Goal: Transaction & Acquisition: Book appointment/travel/reservation

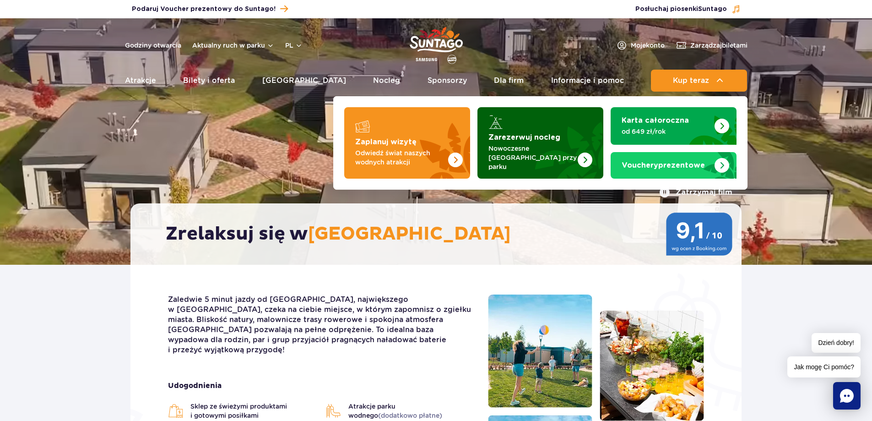
click at [552, 140] on strong "Zarezerwuj nocleg" at bounding box center [524, 137] width 72 height 7
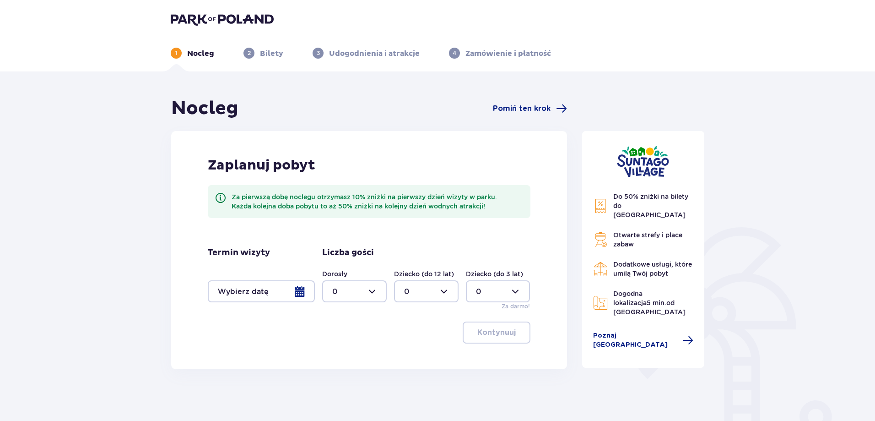
click at [367, 293] on div at bounding box center [354, 291] width 65 height 22
click at [356, 343] on div "6" at bounding box center [354, 343] width 44 height 10
type input "6"
click at [255, 297] on div at bounding box center [261, 291] width 107 height 22
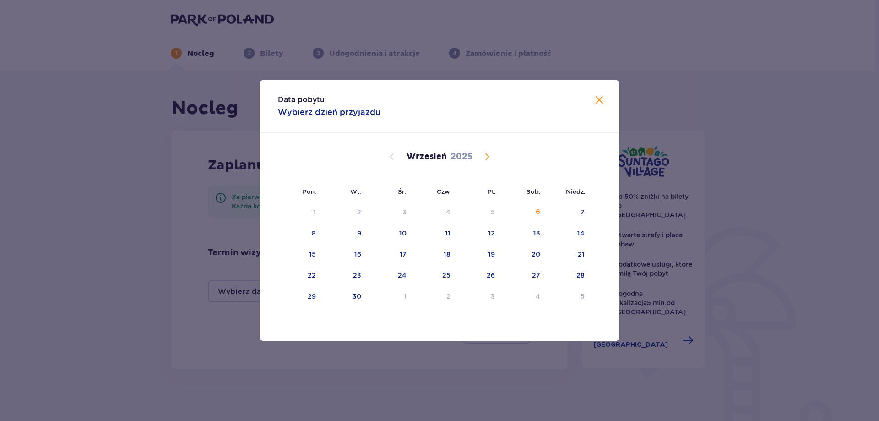
click at [485, 153] on span "Calendar" at bounding box center [487, 156] width 11 height 11
click at [491, 273] on div "24" at bounding box center [492, 275] width 9 height 9
click at [581, 275] on div "26" at bounding box center [580, 275] width 8 height 9
type input "24.10.25 - 26.10.25"
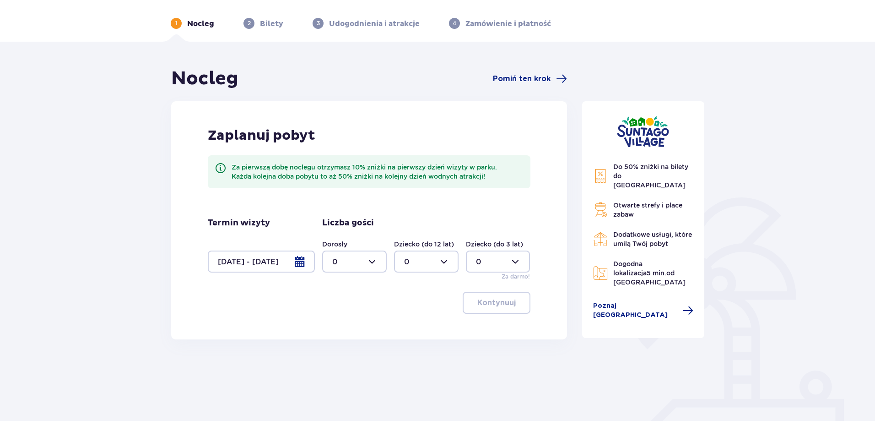
scroll to position [46, 0]
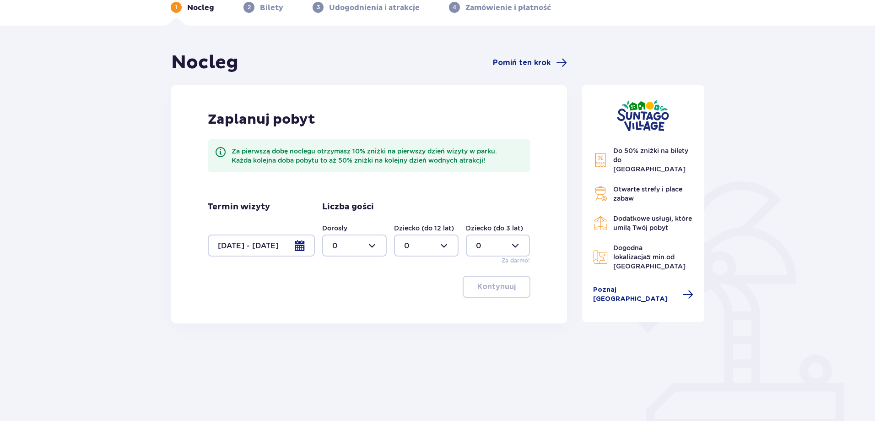
click at [366, 246] on div at bounding box center [354, 245] width 65 height 22
click at [352, 295] on div "6" at bounding box center [354, 297] width 44 height 10
type input "6"
click at [488, 291] on p "Kontynuuj" at bounding box center [496, 287] width 38 height 10
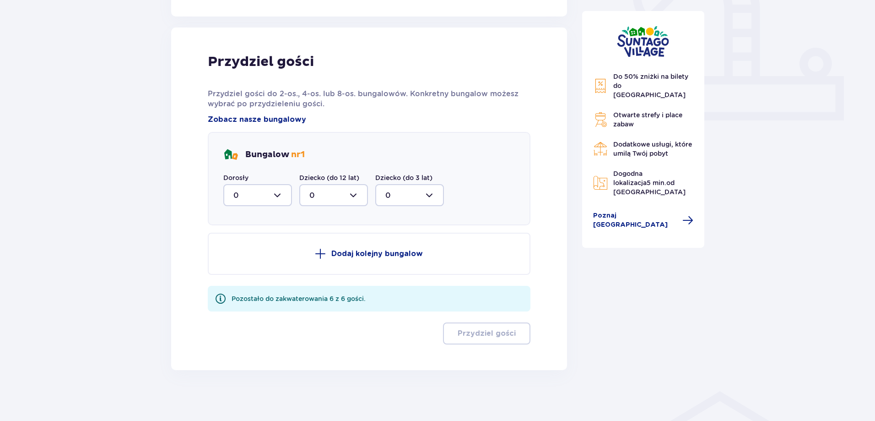
scroll to position [357, 0]
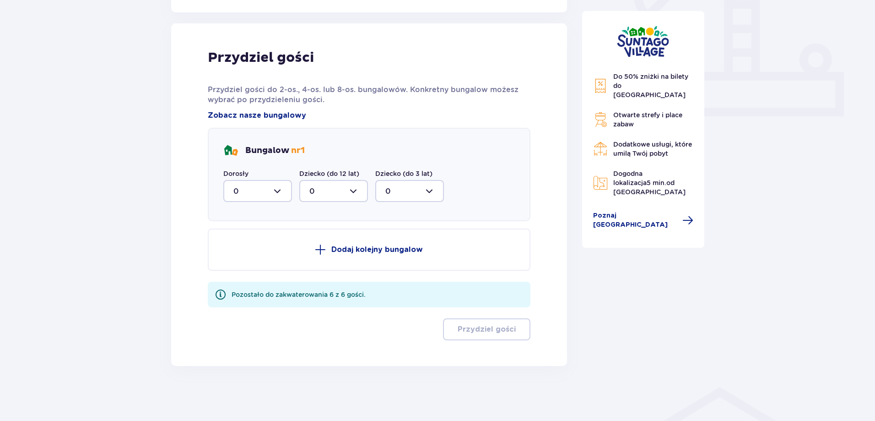
drag, startPoint x: 275, startPoint y: 186, endPoint x: 275, endPoint y: 191, distance: 5.0
click at [275, 186] on div at bounding box center [257, 191] width 69 height 22
click at [255, 278] on div "6" at bounding box center [257, 280] width 49 height 10
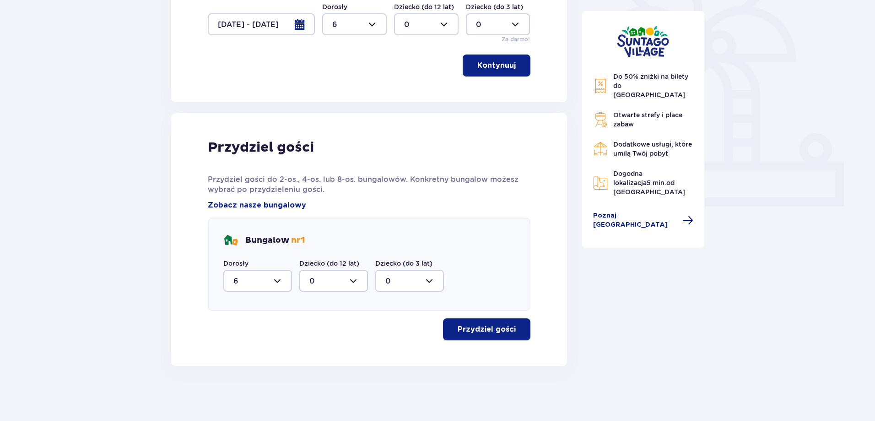
click at [489, 328] on p "Przydziel gości" at bounding box center [487, 329] width 58 height 10
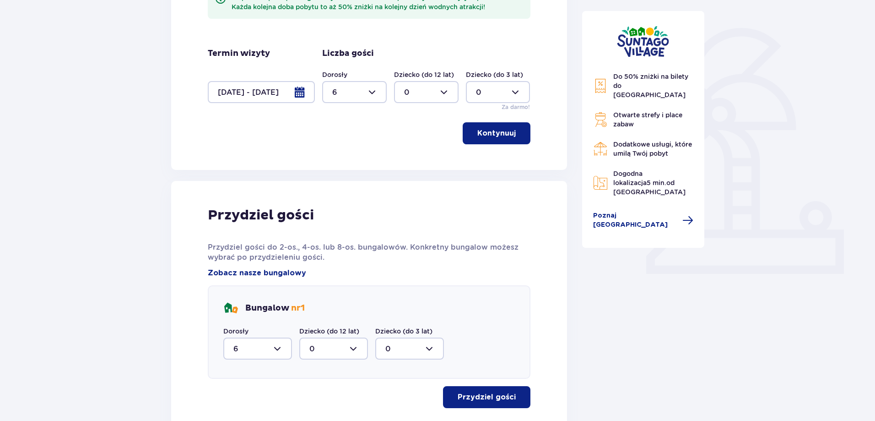
scroll to position [278, 0]
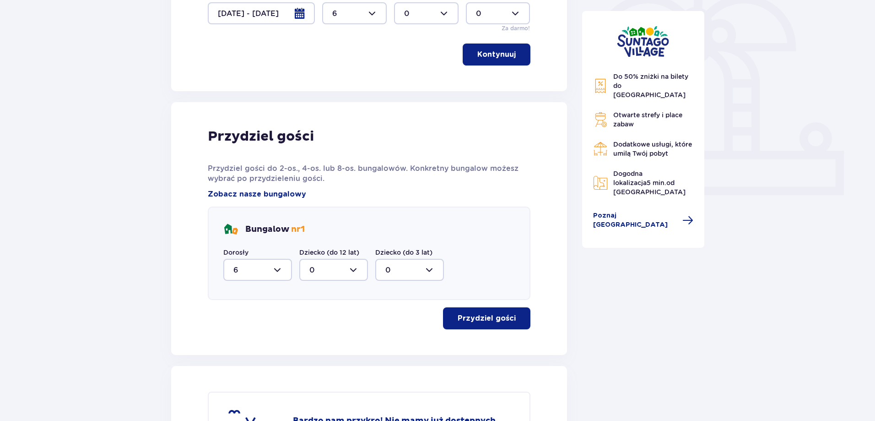
click at [278, 261] on div at bounding box center [257, 270] width 69 height 22
click at [262, 200] on div "4" at bounding box center [257, 203] width 49 height 10
type input "4"
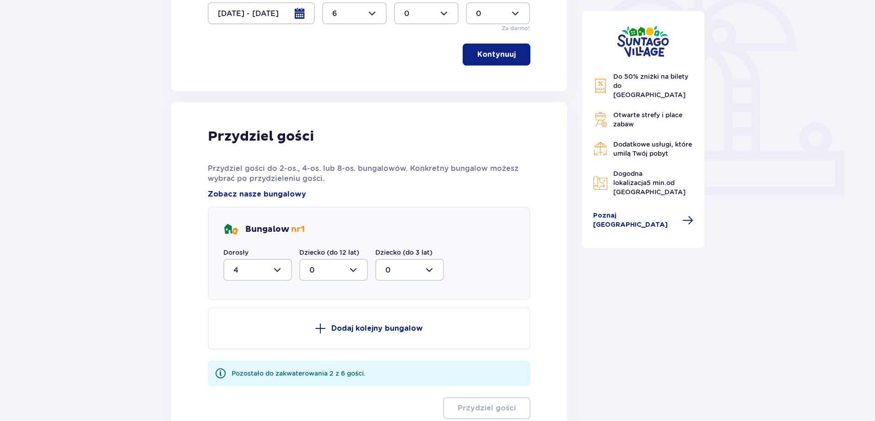
scroll to position [357, 0]
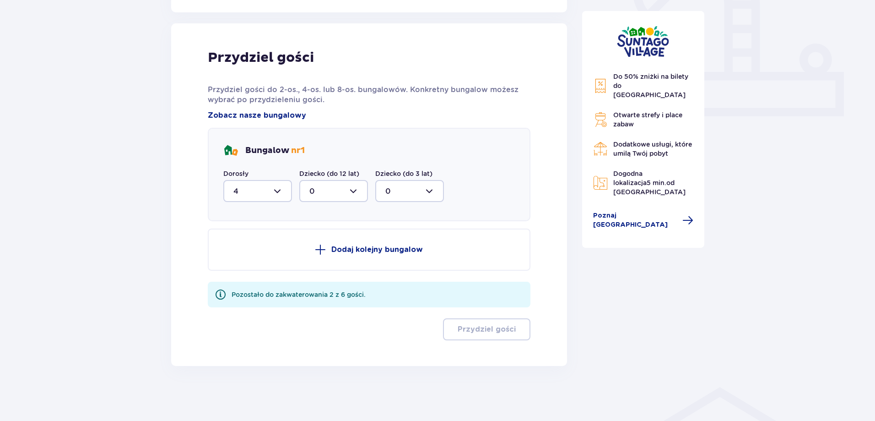
click at [349, 237] on button "Dodaj kolejny bungalow" at bounding box center [369, 249] width 323 height 42
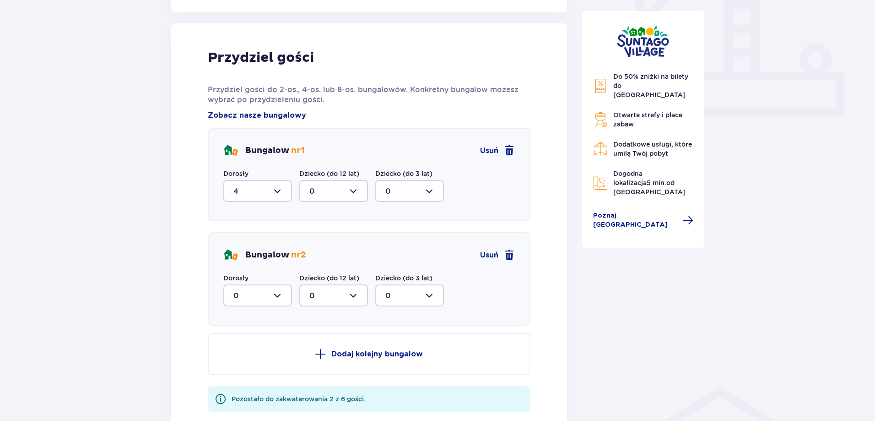
click at [266, 305] on div at bounding box center [257, 295] width 69 height 22
click at [264, 360] on div "2" at bounding box center [257, 362] width 49 height 10
type input "2"
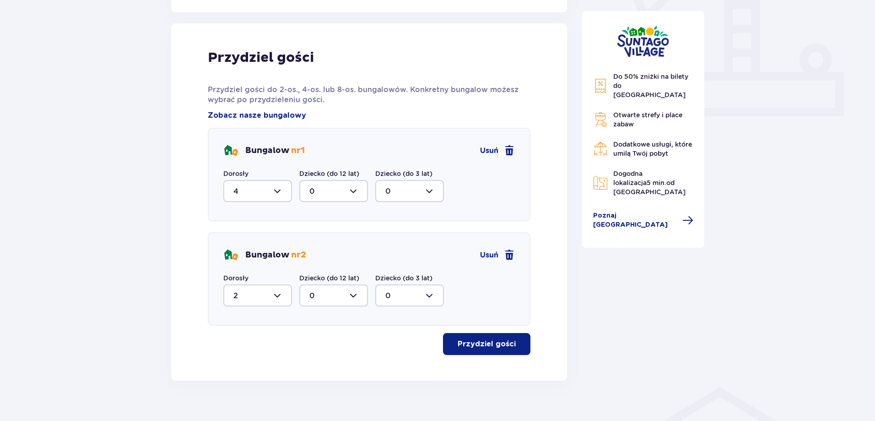
click at [493, 350] on button "Przydziel gości" at bounding box center [486, 344] width 87 height 22
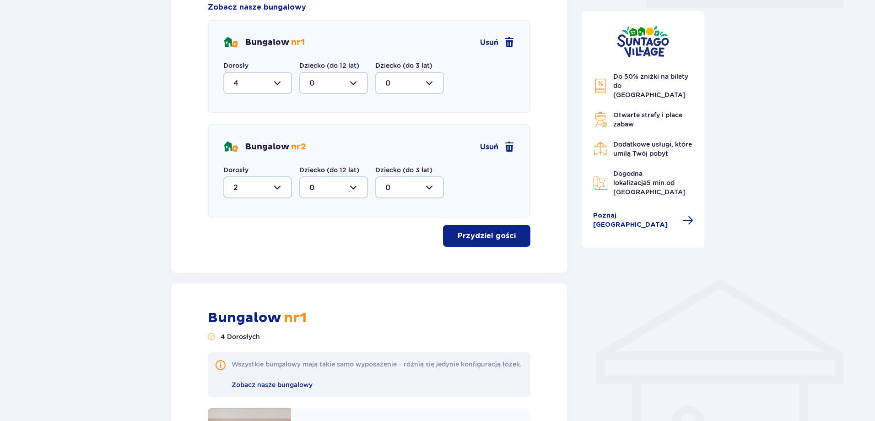
scroll to position [399, 0]
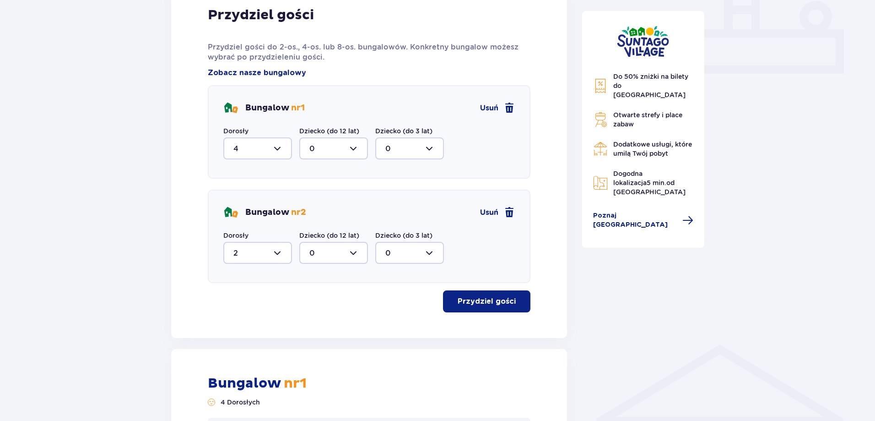
click at [229, 131] on label "Dorosły" at bounding box center [235, 130] width 25 height 9
click at [245, 144] on div at bounding box center [257, 148] width 69 height 22
click at [274, 206] on span "2" at bounding box center [257, 214] width 67 height 19
type input "2"
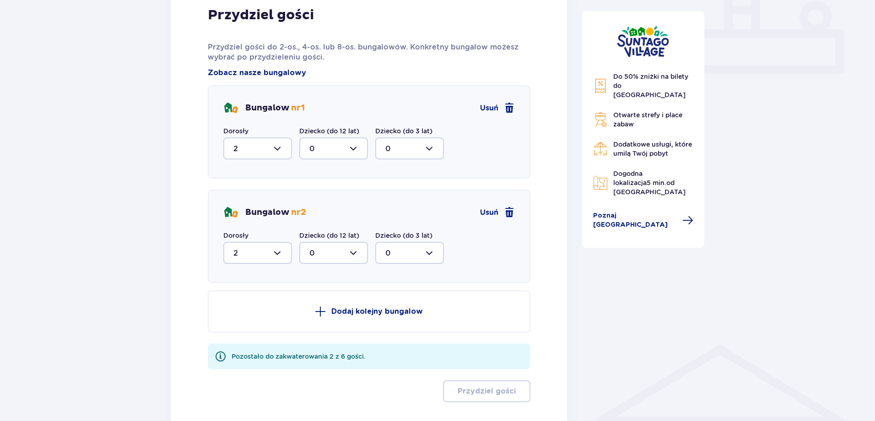
scroll to position [461, 0]
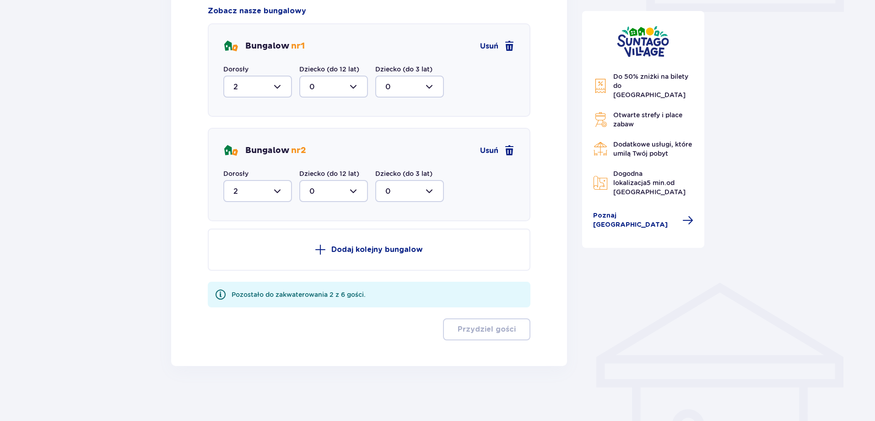
click at [349, 257] on button "Dodaj kolejny bungalow" at bounding box center [369, 249] width 323 height 42
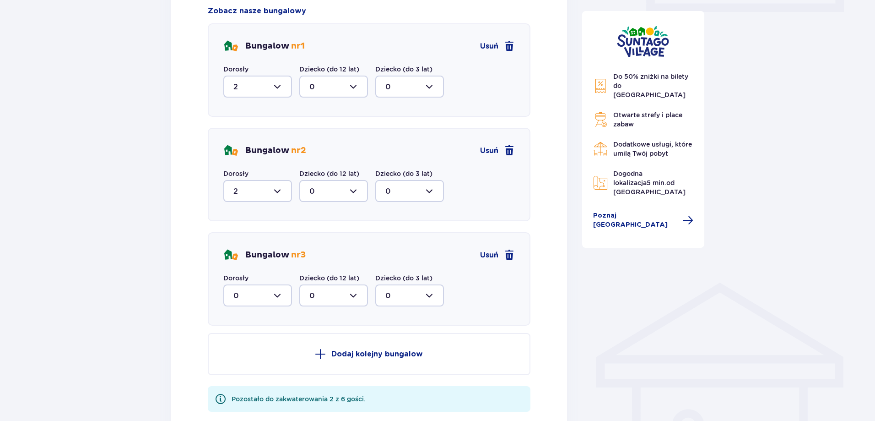
click at [282, 297] on div at bounding box center [257, 295] width 69 height 22
click at [259, 358] on div "2" at bounding box center [257, 362] width 49 height 10
type input "2"
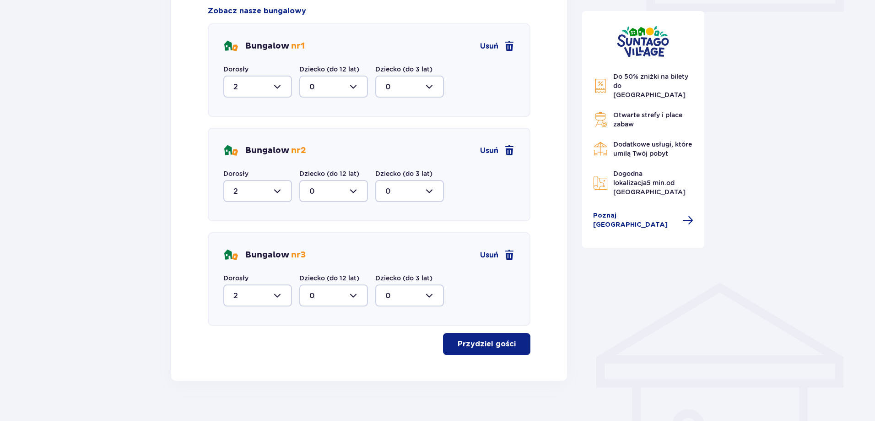
click at [483, 346] on p "Przydziel gości" at bounding box center [487, 344] width 58 height 10
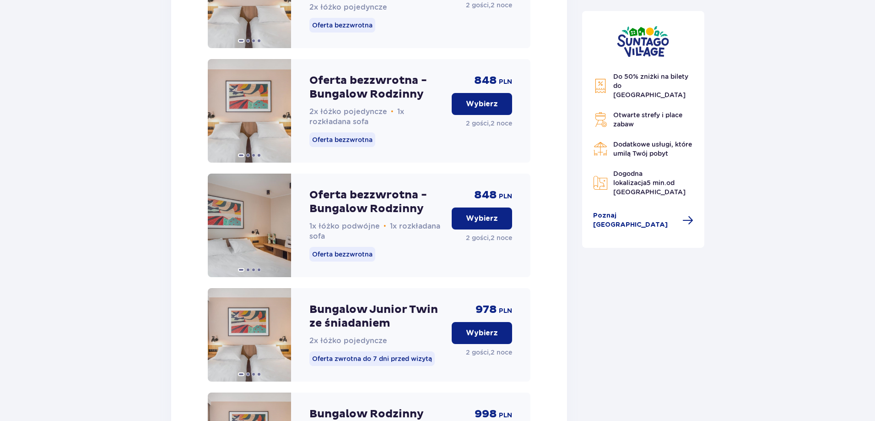
scroll to position [1299, 0]
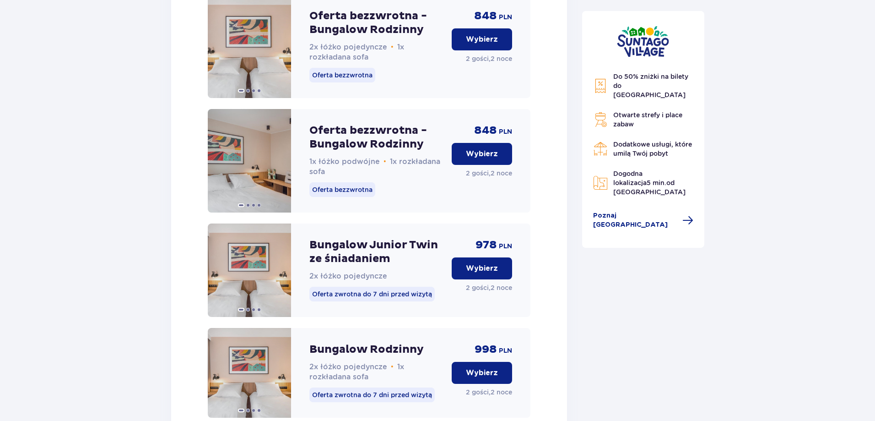
click at [491, 159] on p "Wybierz" at bounding box center [482, 154] width 32 height 10
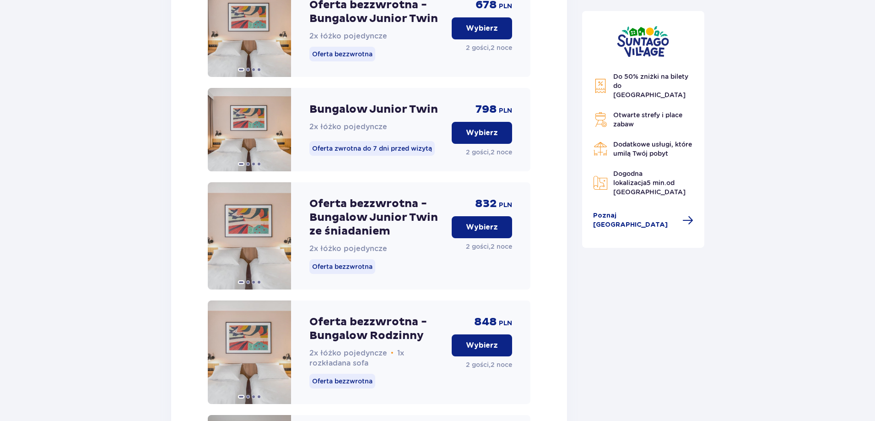
scroll to position [3912, 0]
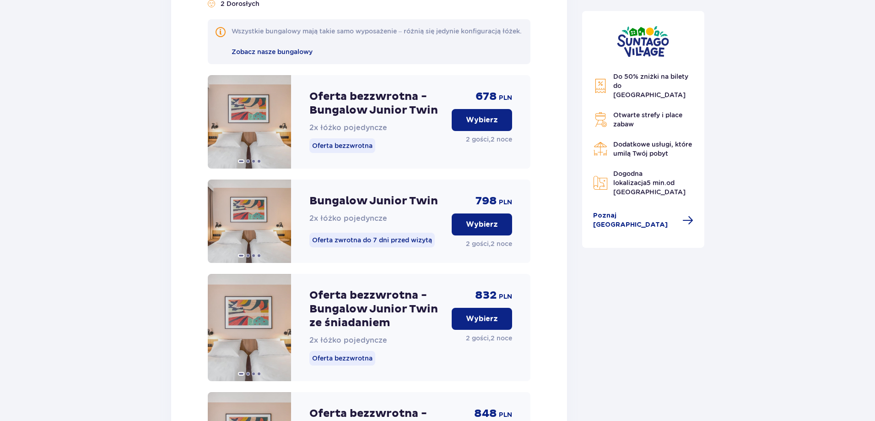
click at [383, 117] on p "Oferta bezzwrotna - Bungalow Junior Twin" at bounding box center [376, 103] width 135 height 27
